Goal: Transaction & Acquisition: Purchase product/service

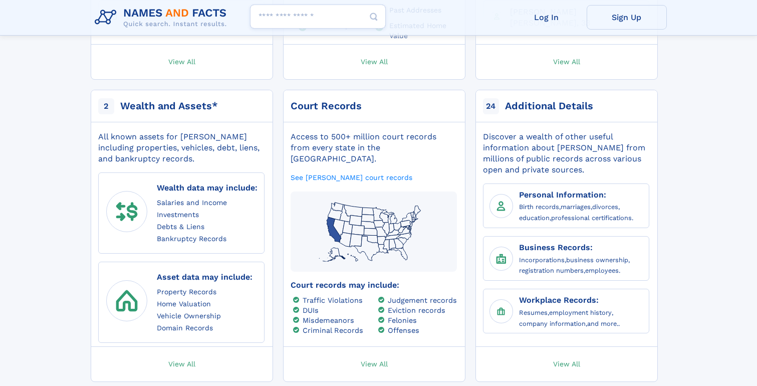
scroll to position [479, 0]
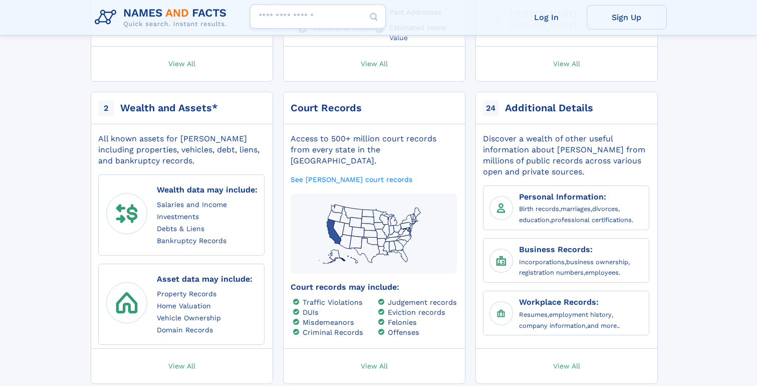
click at [370, 349] on link "View All" at bounding box center [374, 366] width 191 height 35
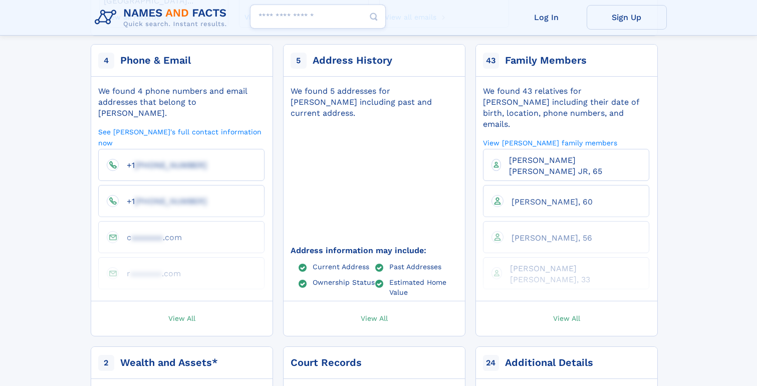
scroll to position [213, 0]
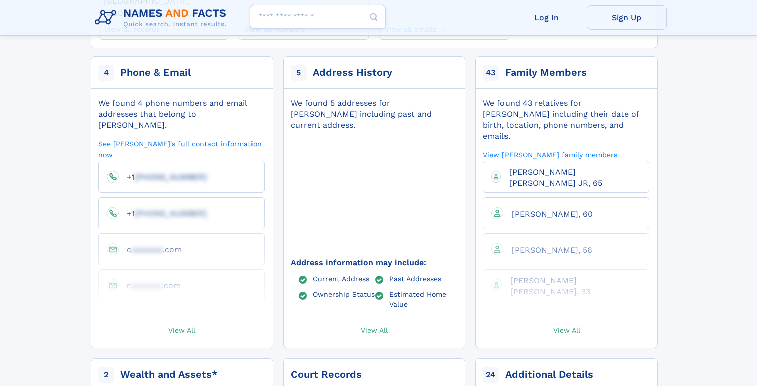
click at [179, 139] on link "See [PERSON_NAME]'s full contact information now" at bounding box center [181, 149] width 166 height 21
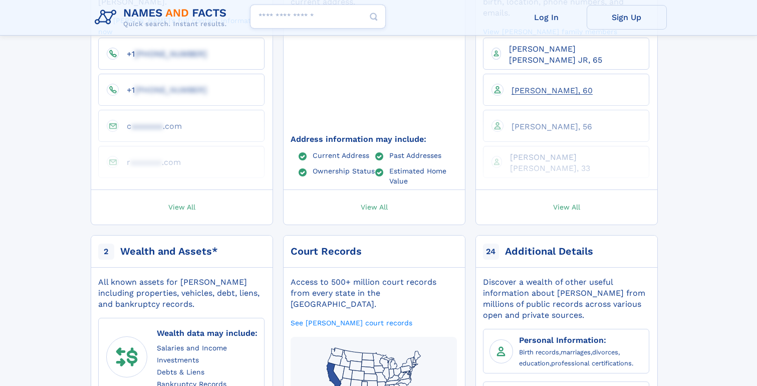
scroll to position [46, 0]
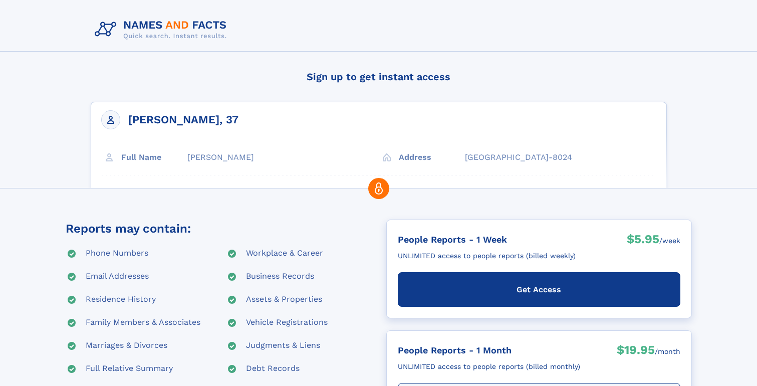
click at [501, 296] on div "Get Access" at bounding box center [539, 289] width 283 height 35
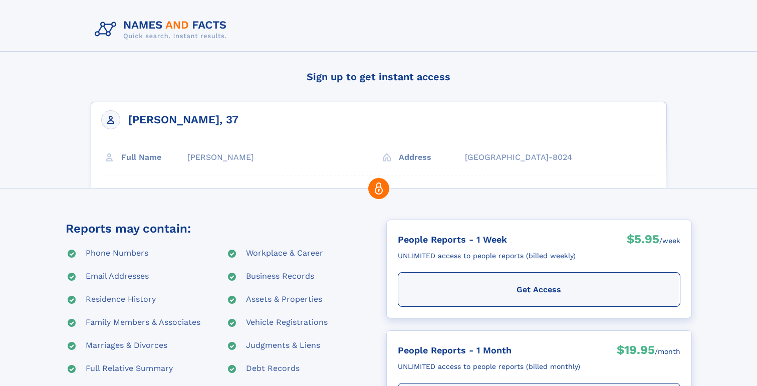
drag, startPoint x: 217, startPoint y: 120, endPoint x: 129, endPoint y: 116, distance: 87.8
click at [129, 116] on div "[PERSON_NAME], 37 Full Name [PERSON_NAME] Address" at bounding box center [379, 173] width 576 height 143
drag, startPoint x: 129, startPoint y: 118, endPoint x: 215, endPoint y: 119, distance: 86.2
click at [215, 119] on div "[PERSON_NAME], 37 Full Name [PERSON_NAME] Address" at bounding box center [379, 173] width 576 height 143
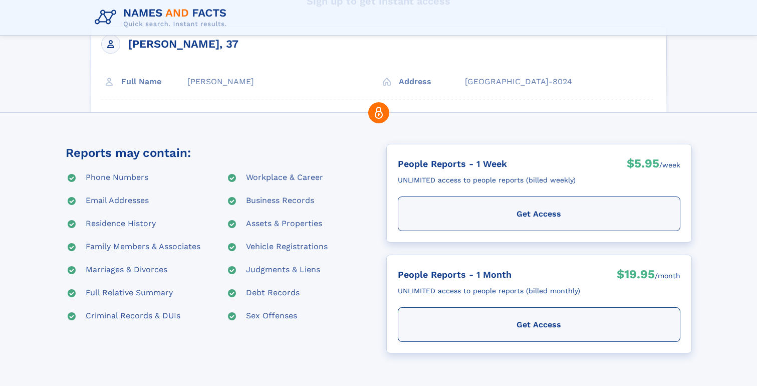
scroll to position [84, 0]
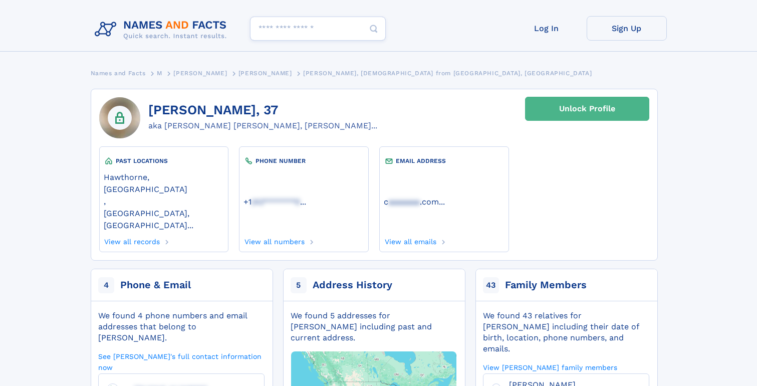
click at [582, 119] on div "Unlock Profile" at bounding box center [587, 108] width 56 height 23
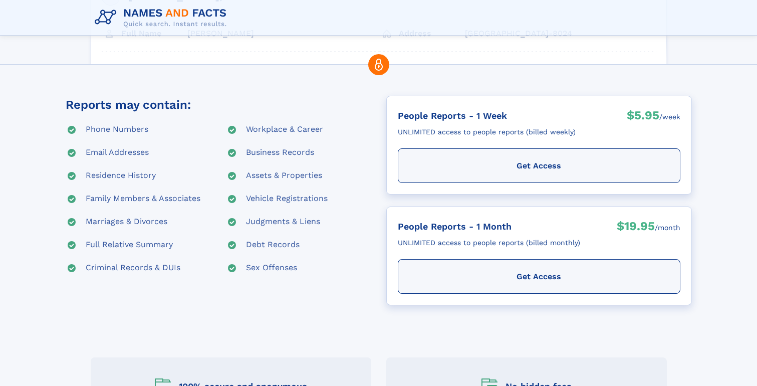
scroll to position [117, 0]
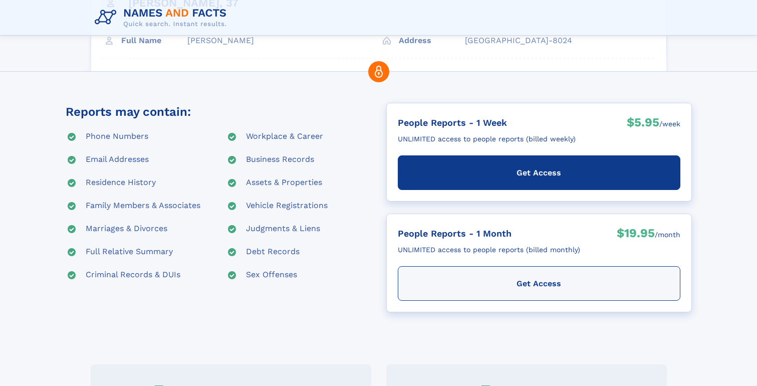
click at [517, 180] on div "Get Access" at bounding box center [539, 172] width 283 height 35
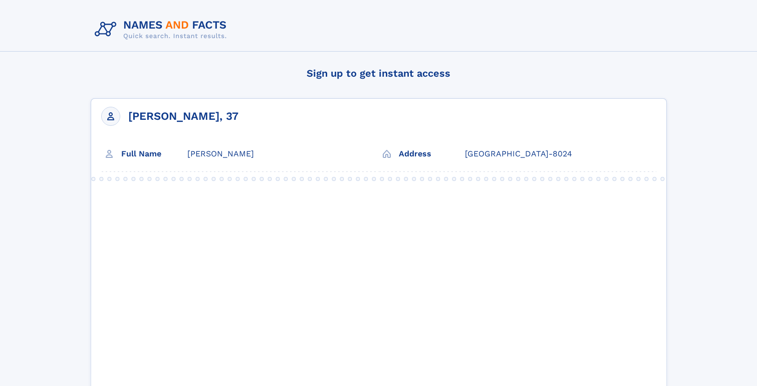
scroll to position [0, 0]
